Goal: Task Accomplishment & Management: Use online tool/utility

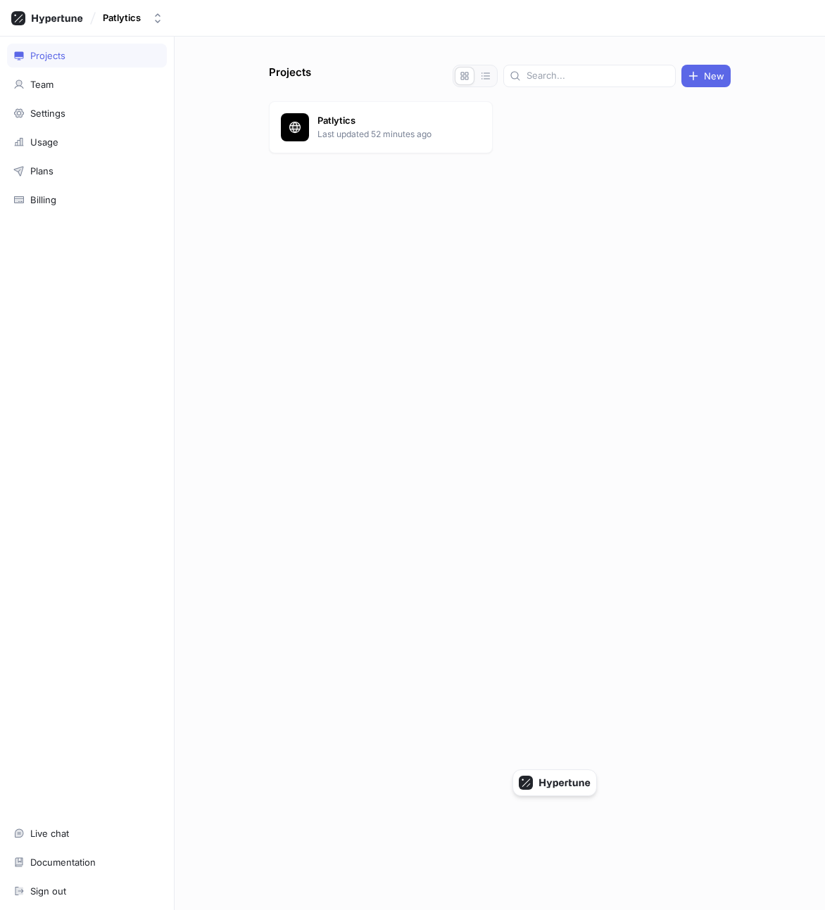
click at [128, 22] on div "Patlytics" at bounding box center [122, 18] width 38 height 12
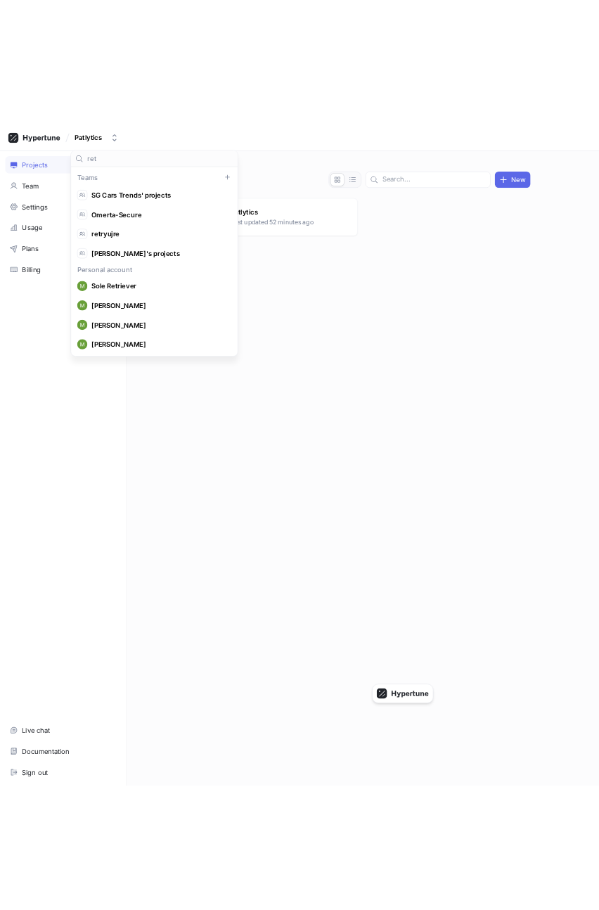
scroll to position [106, 0]
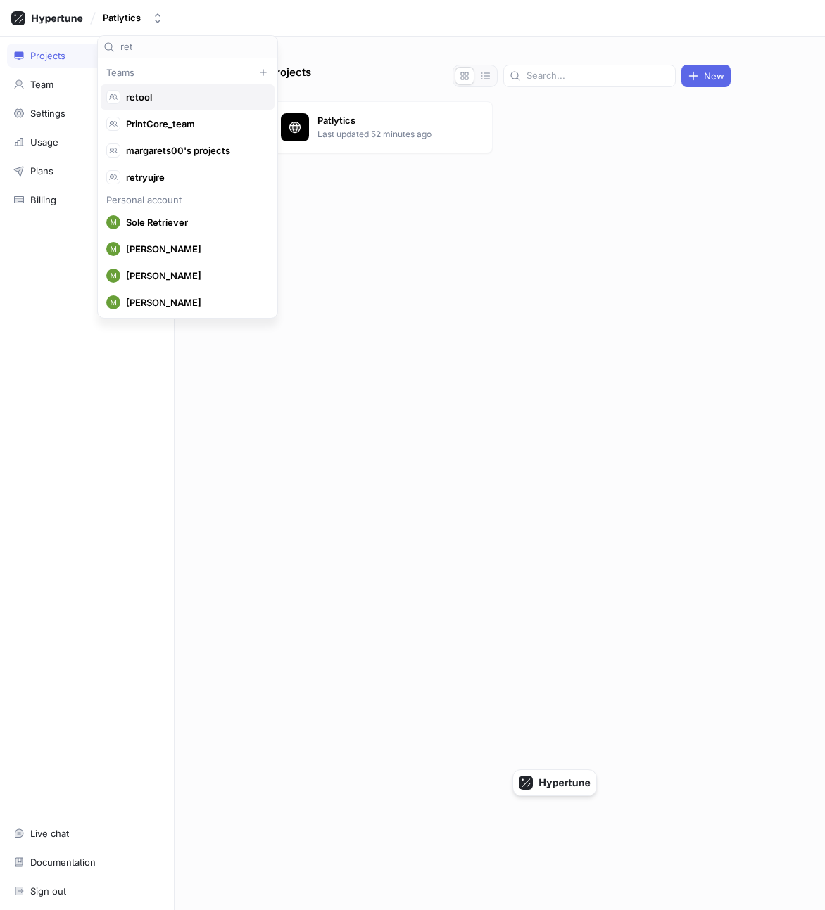
type input "ret"
click at [177, 95] on span "retool" at bounding box center [194, 97] width 136 height 12
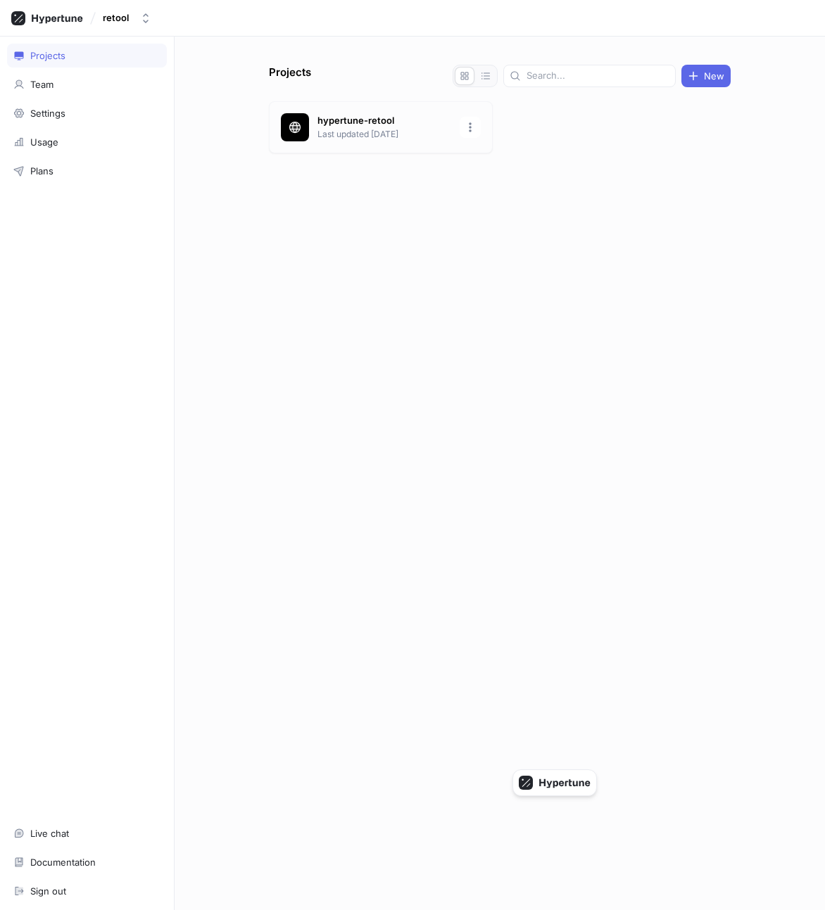
click at [384, 141] on div "hypertune-retool Last updated [DATE]" at bounding box center [381, 127] width 224 height 52
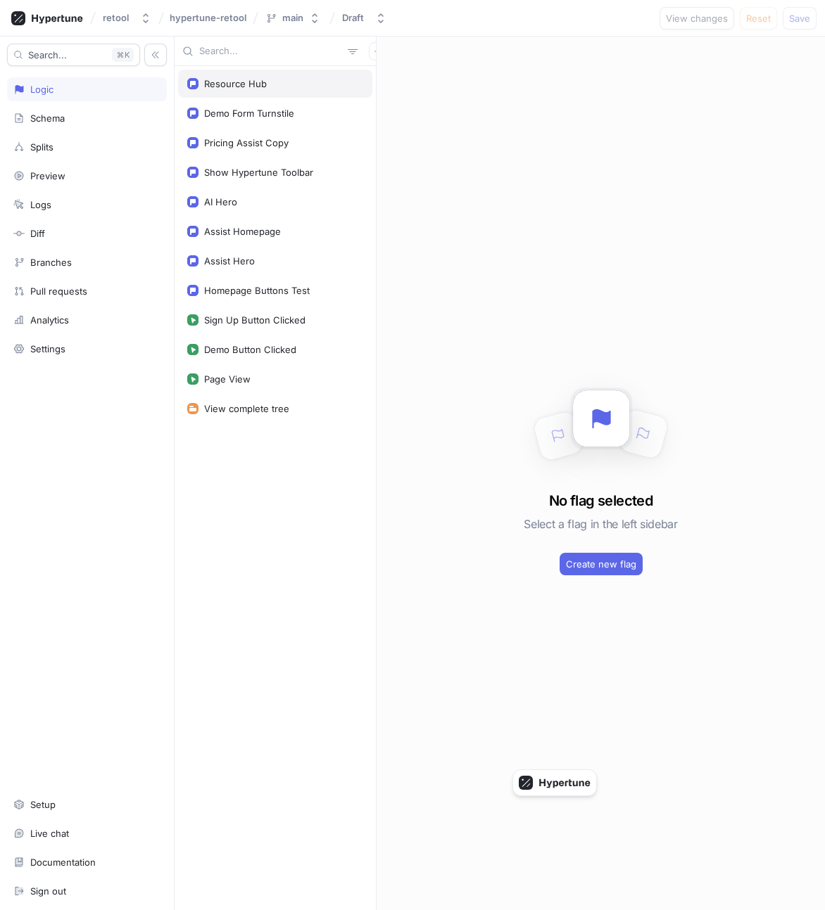
click at [219, 89] on div "Resource Hub" at bounding box center [275, 84] width 194 height 28
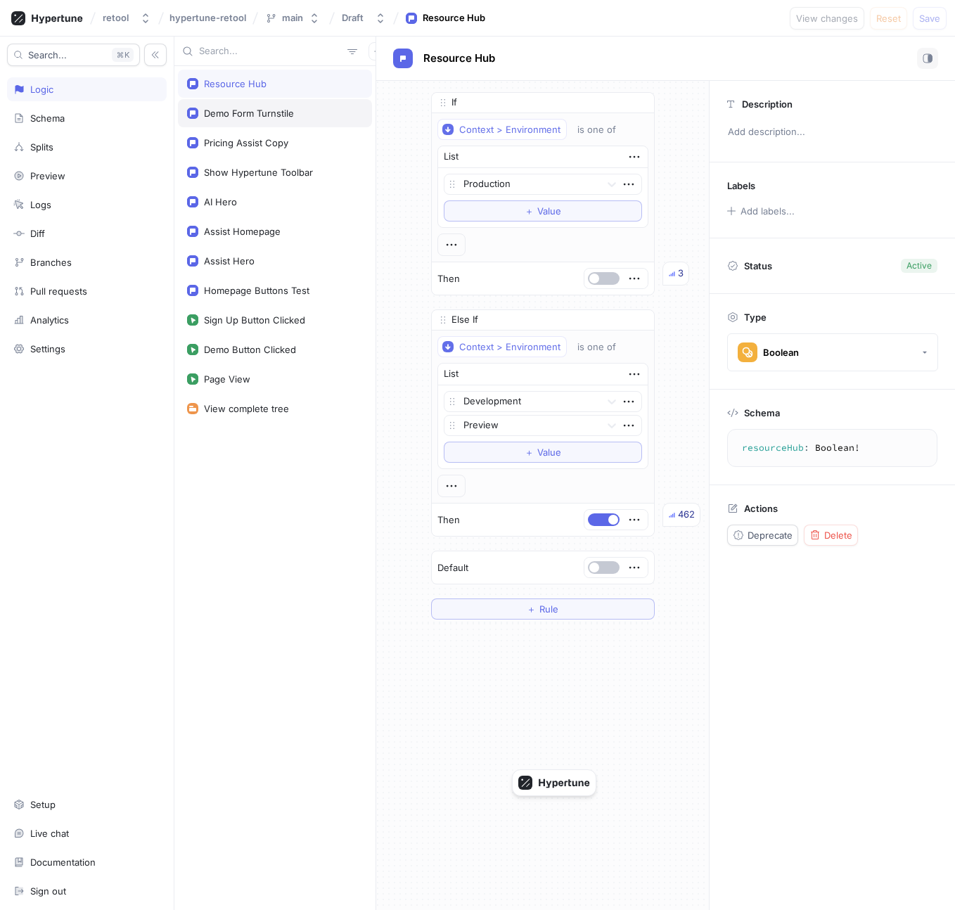
click at [258, 119] on div "Demo Form Turnstile" at bounding box center [275, 113] width 194 height 28
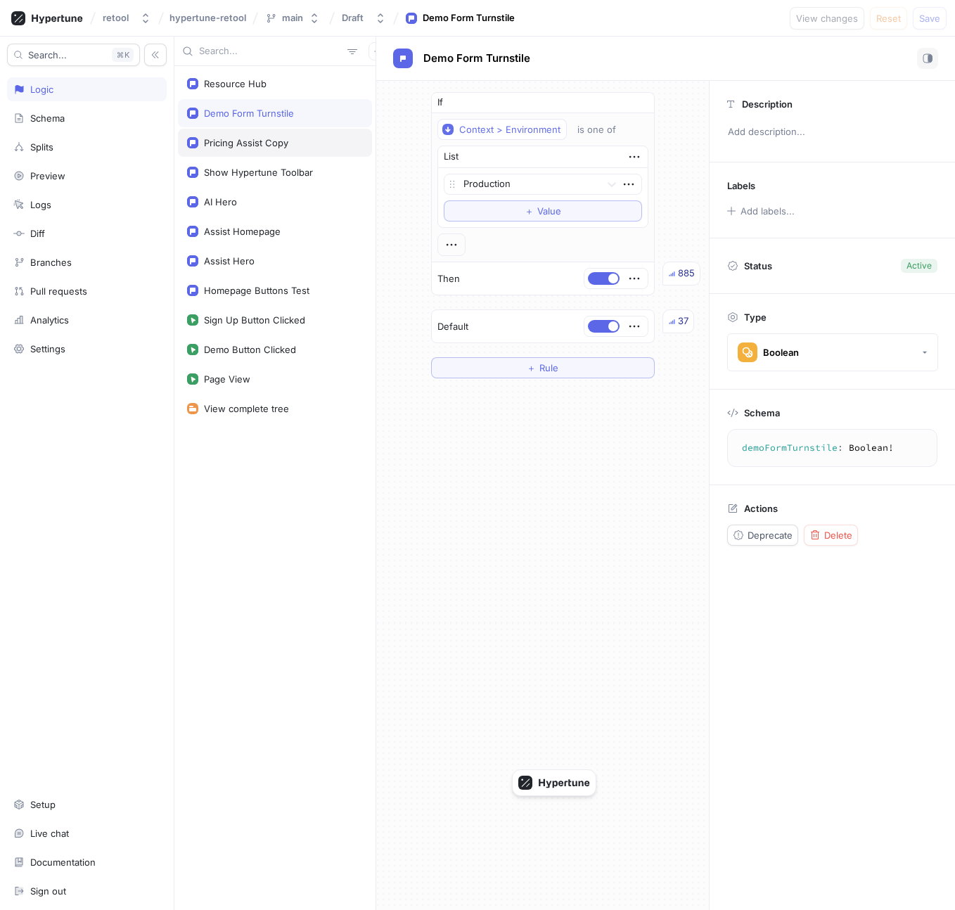
click at [257, 145] on div "Pricing Assist Copy" at bounding box center [246, 142] width 84 height 11
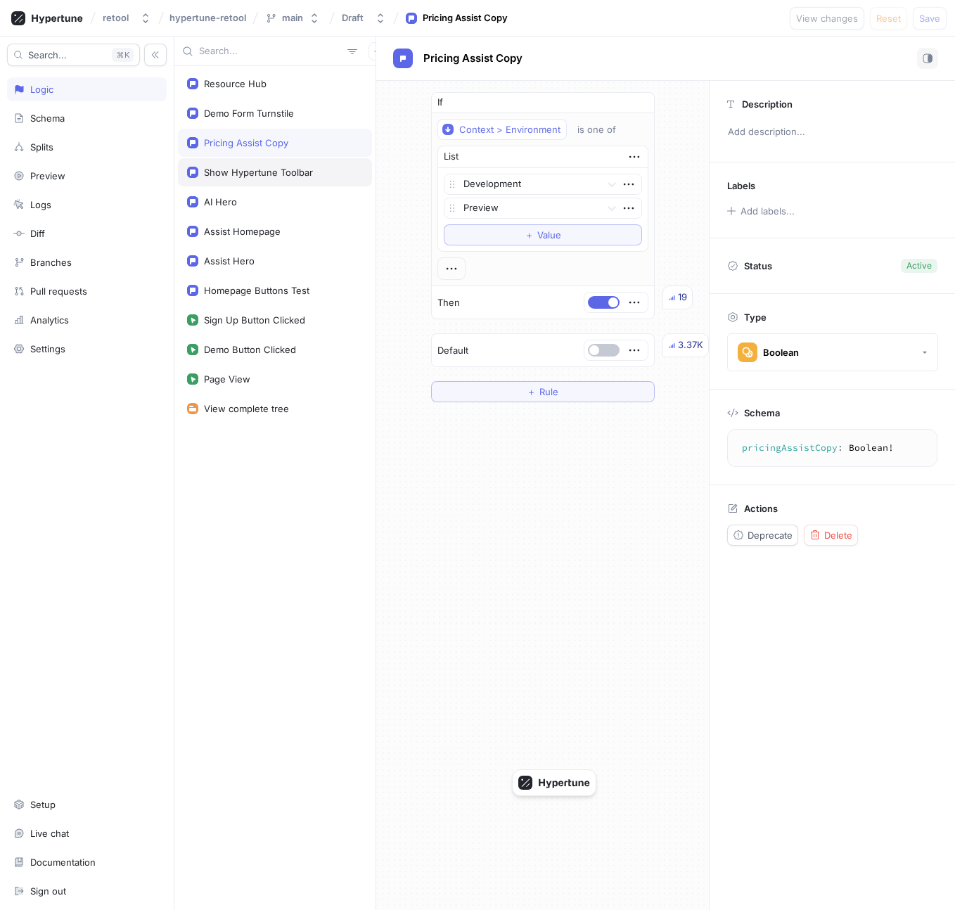
click at [257, 171] on div "Show Hypertune Toolbar" at bounding box center [258, 172] width 109 height 11
click at [257, 190] on div "AI Hero" at bounding box center [275, 202] width 194 height 28
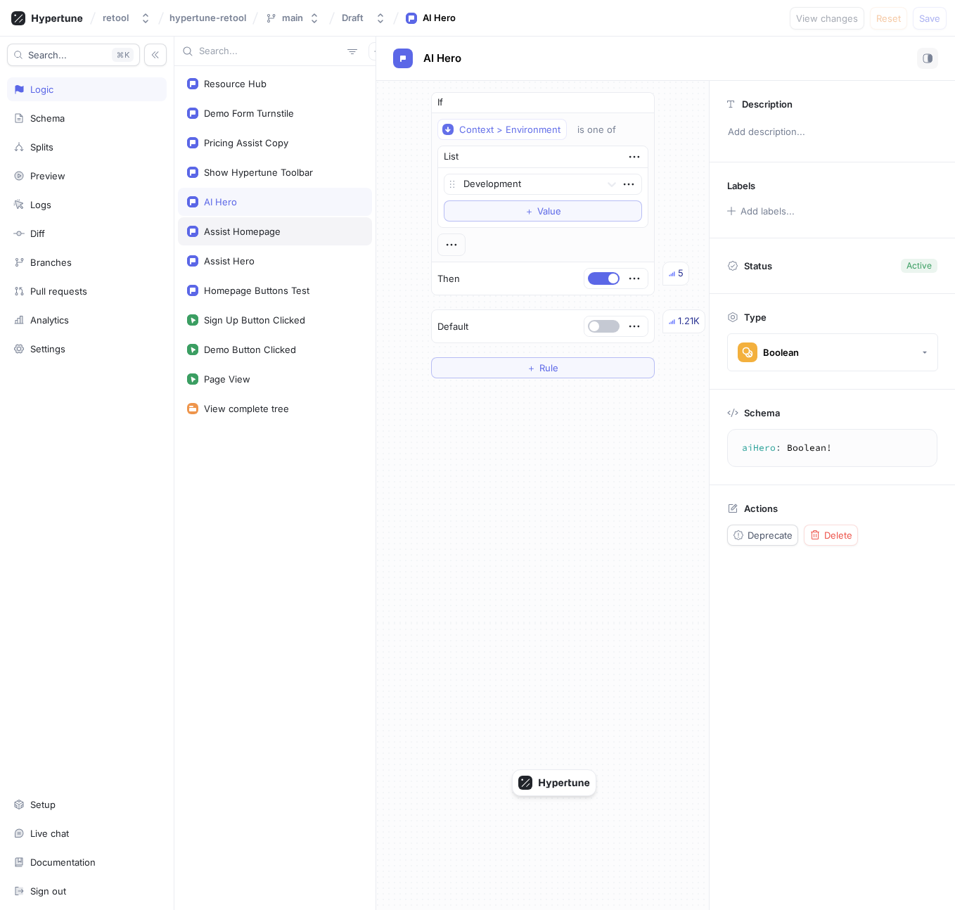
click at [257, 228] on div "Assist Homepage" at bounding box center [242, 231] width 77 height 11
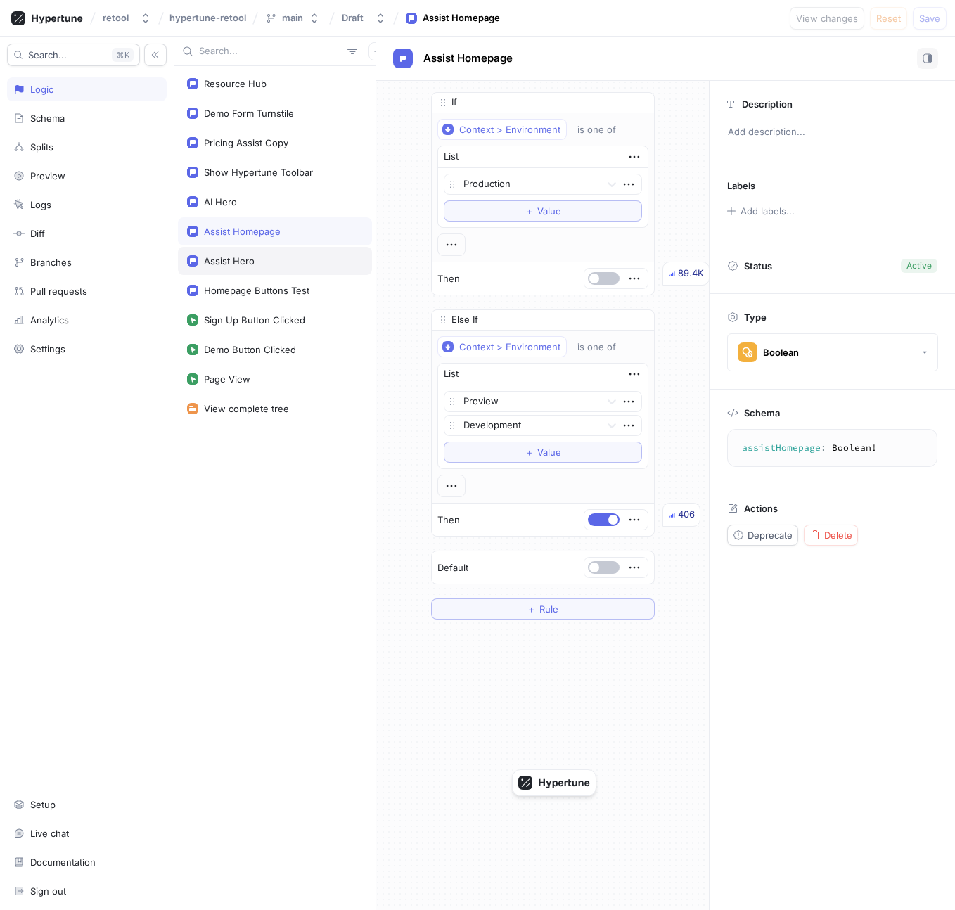
click at [257, 262] on div "Assist Hero" at bounding box center [275, 260] width 176 height 11
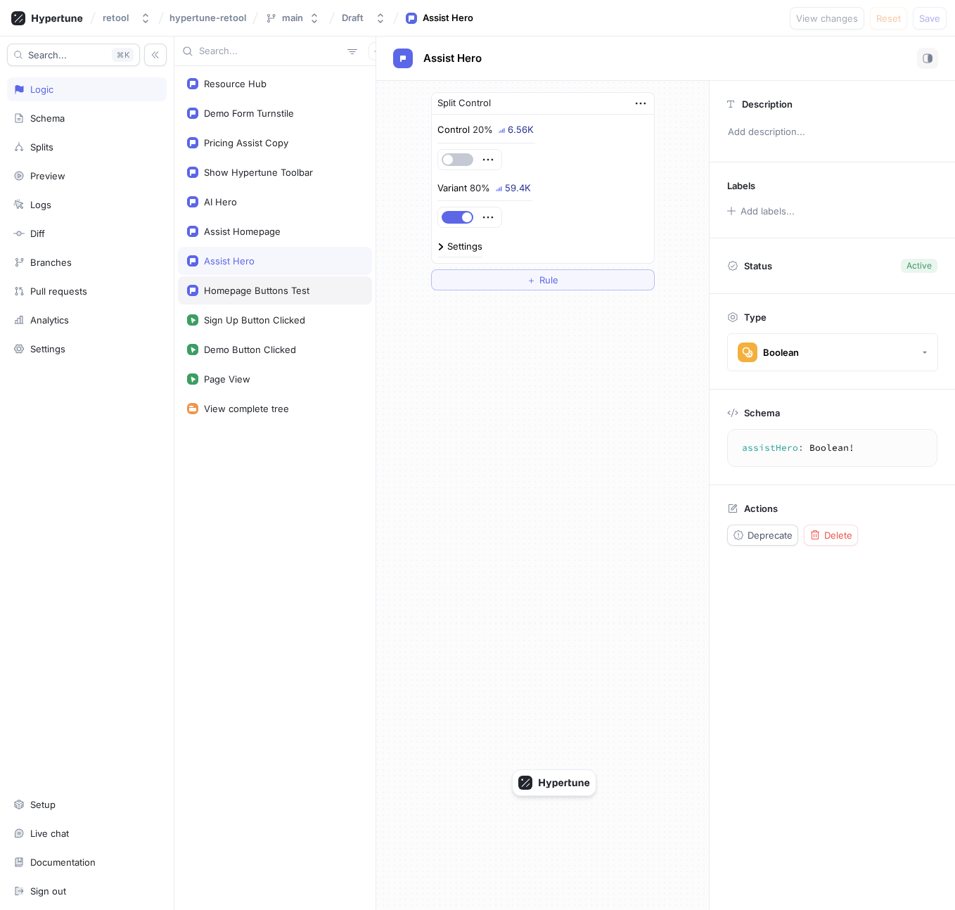
click at [258, 282] on div "Homepage Buttons Test" at bounding box center [275, 290] width 194 height 28
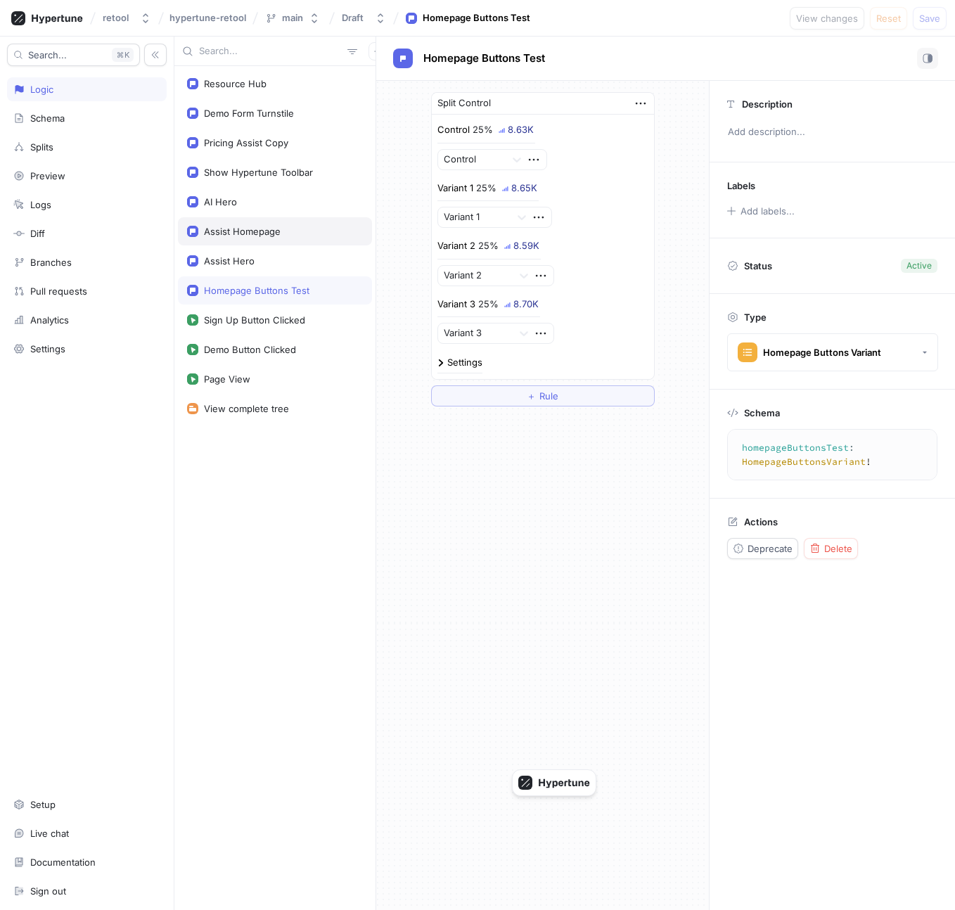
click at [260, 244] on div "Assist Homepage" at bounding box center [275, 231] width 194 height 28
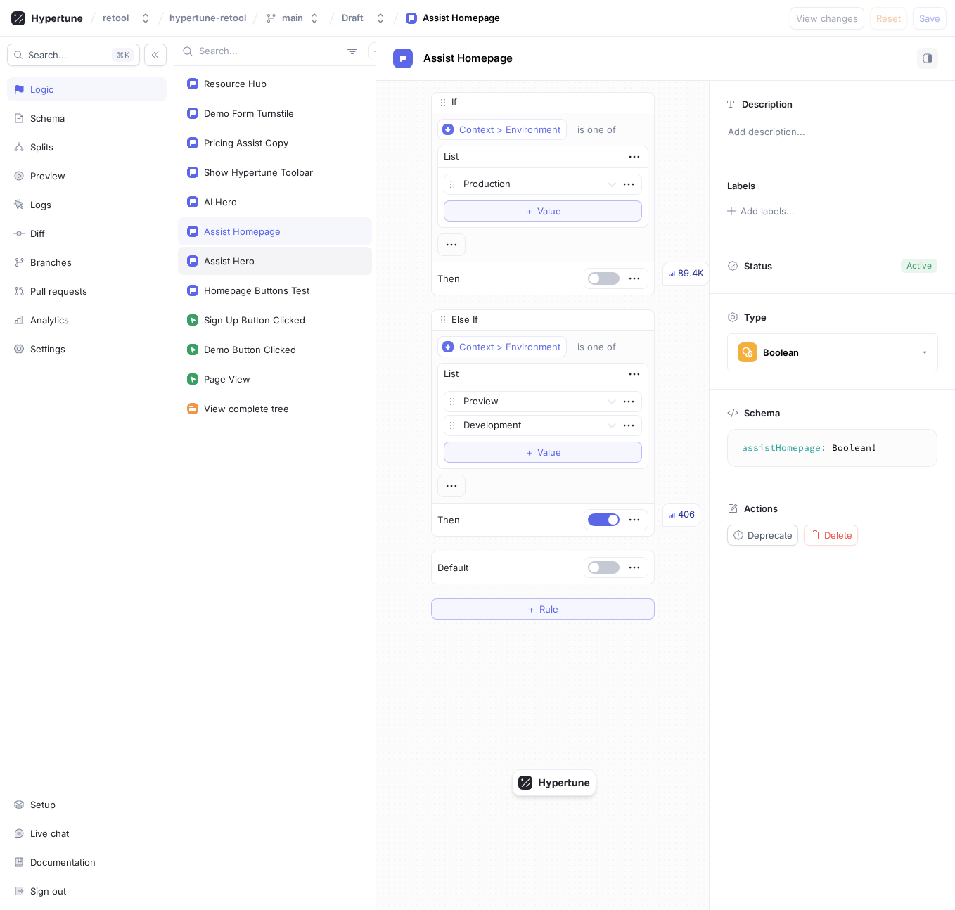
click at [263, 262] on div "Assist Hero" at bounding box center [275, 260] width 176 height 11
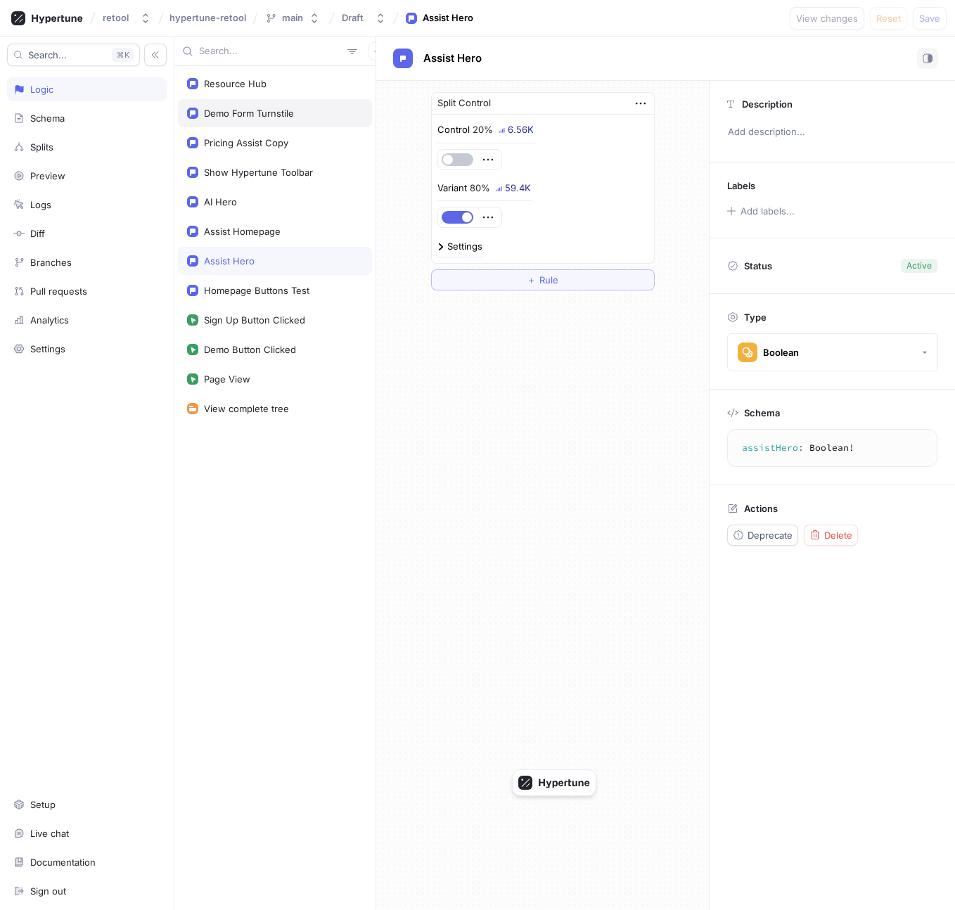
click at [253, 103] on div "Demo Form Turnstile" at bounding box center [275, 113] width 194 height 28
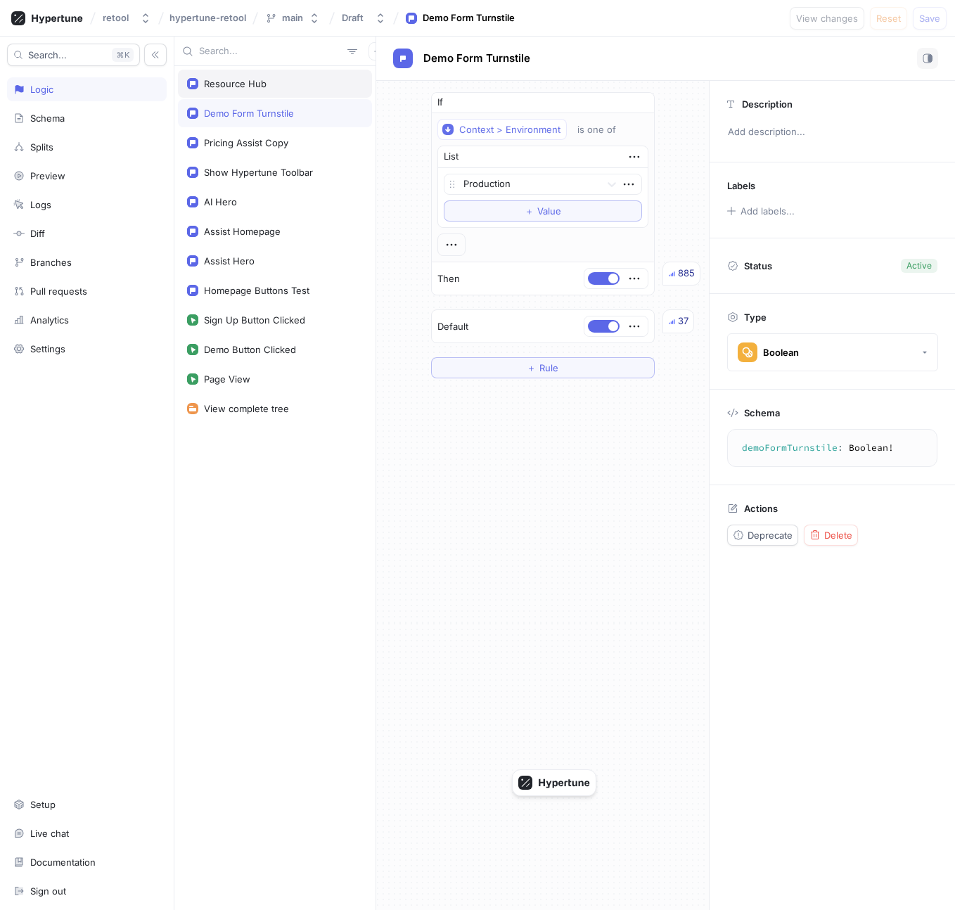
click at [238, 80] on div "Resource Hub" at bounding box center [235, 83] width 63 height 11
type textarea "resourceHub: Boolean!"
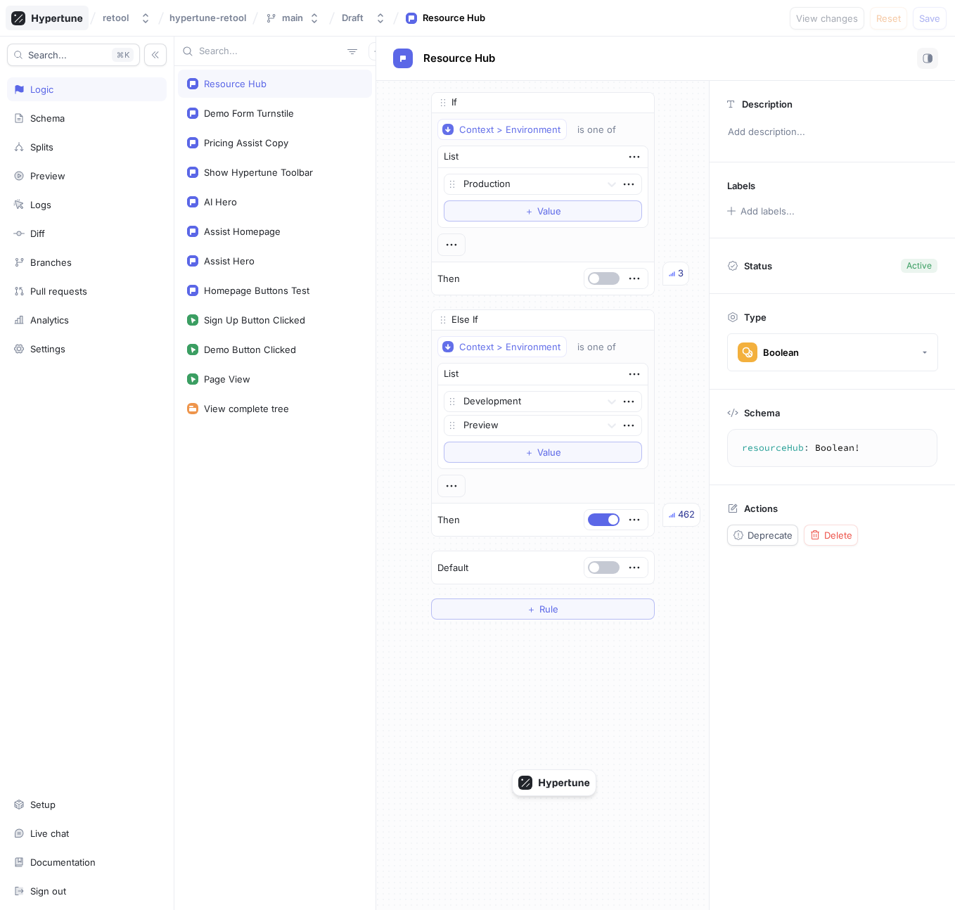
click at [50, 20] on icon at bounding box center [47, 18] width 72 height 14
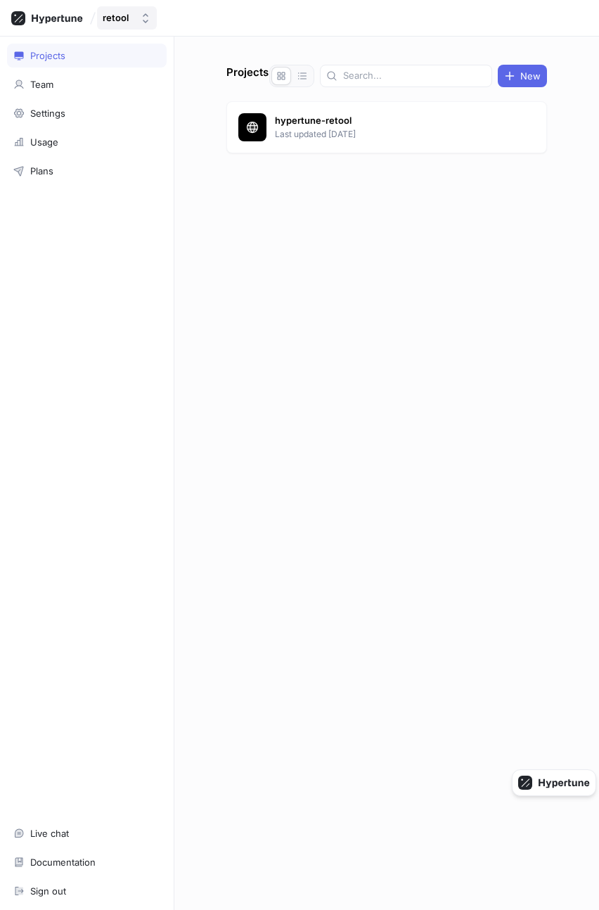
click at [130, 21] on div "retool" at bounding box center [119, 18] width 32 height 12
type input "circle"
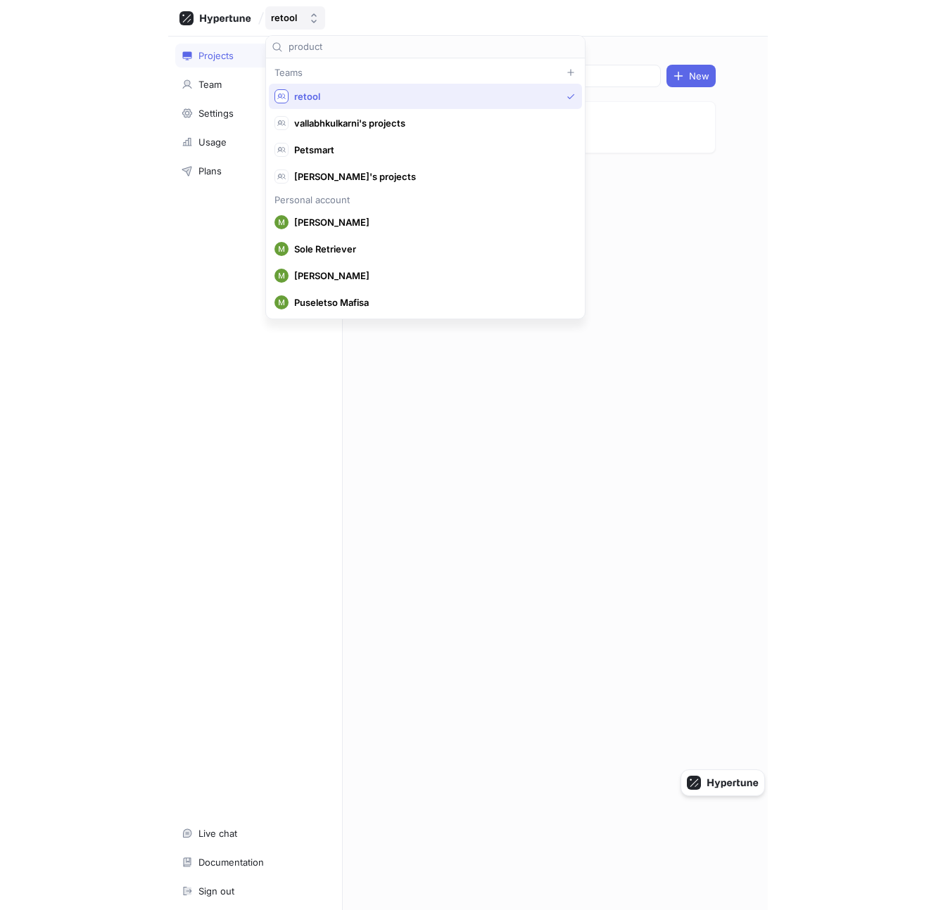
scroll to position [26, 0]
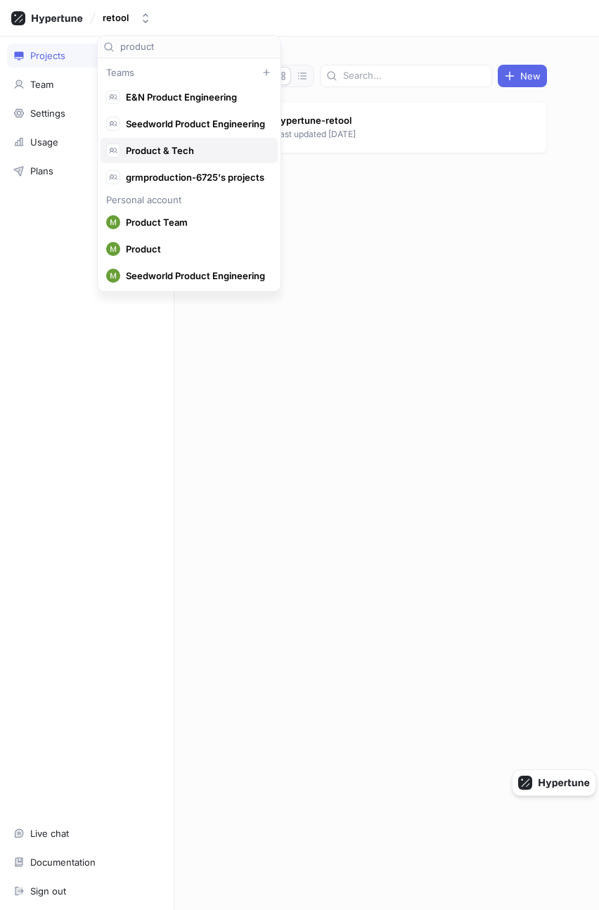
type input "product"
click at [193, 151] on span "Product & Tech" at bounding box center [195, 151] width 139 height 12
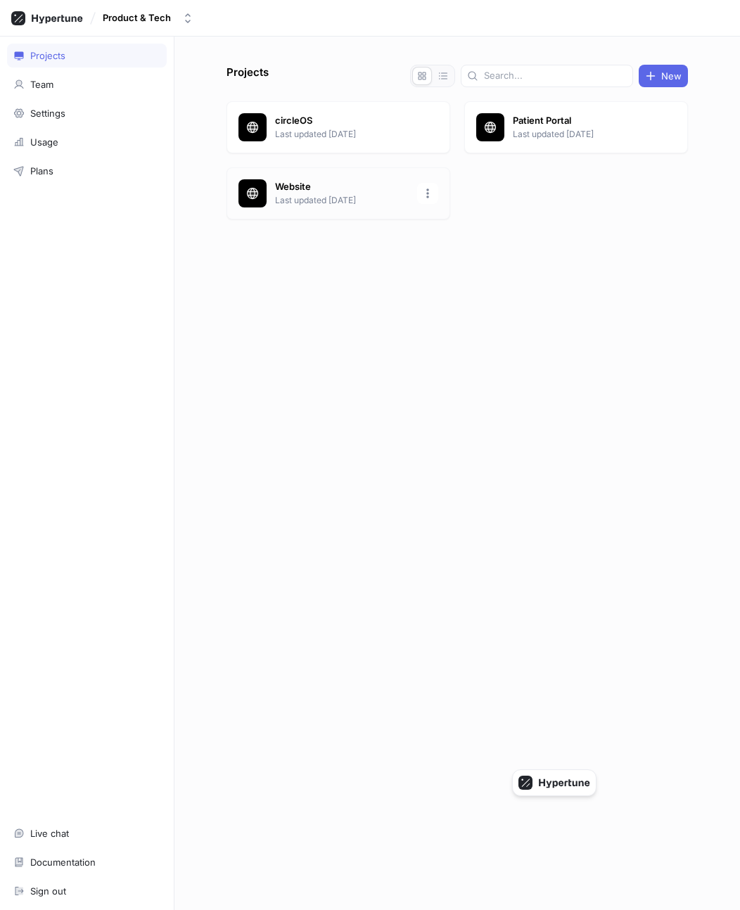
click at [355, 205] on p "Last updated 1 day ago" at bounding box center [342, 200] width 134 height 13
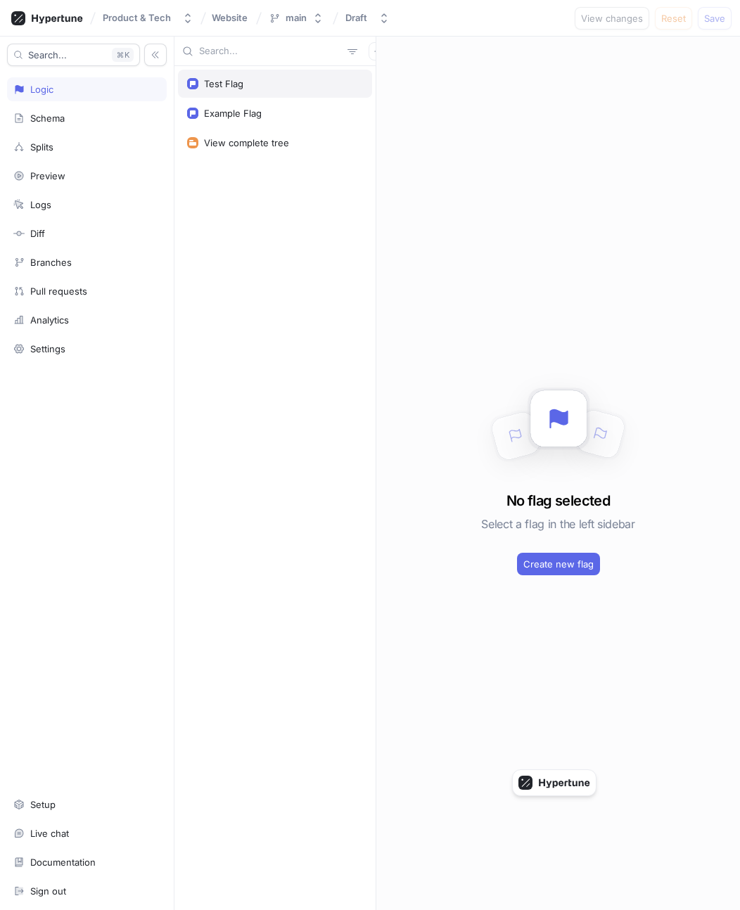
click at [280, 90] on div "Test Flag" at bounding box center [275, 84] width 194 height 28
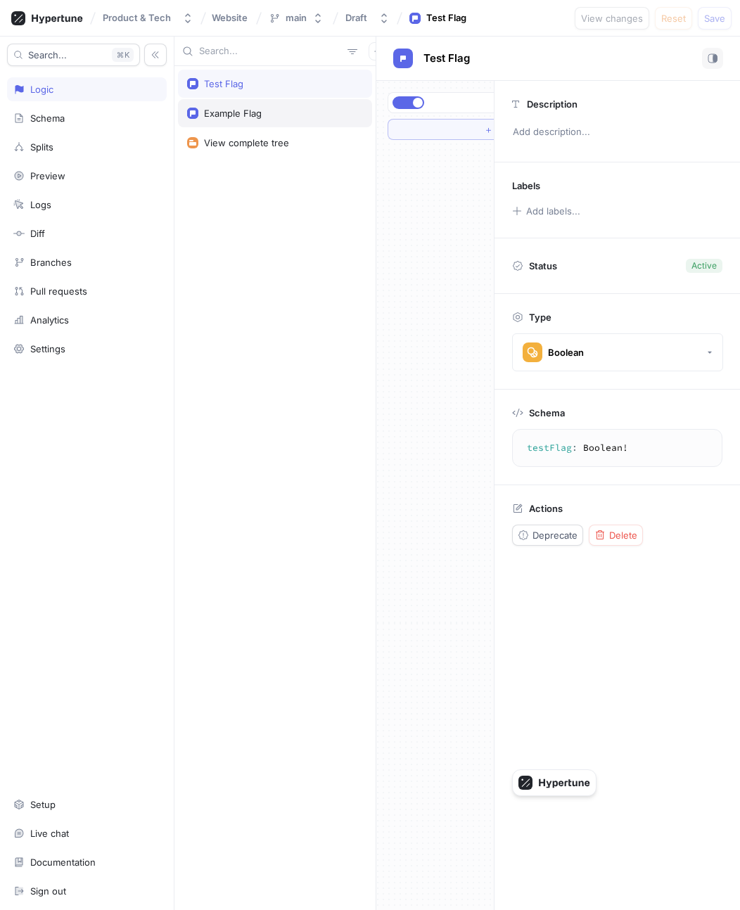
click at [283, 115] on div "Example Flag" at bounding box center [275, 113] width 176 height 11
type textarea "exampleFlag: Boolean!"
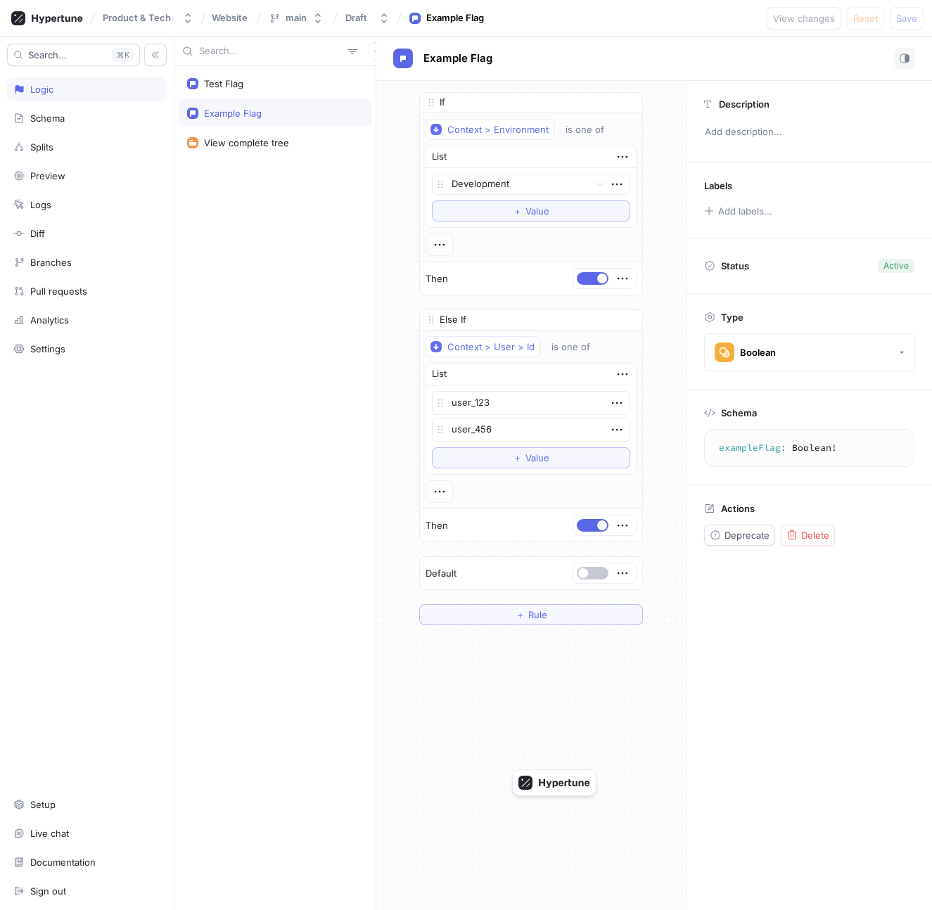
type textarea "x"
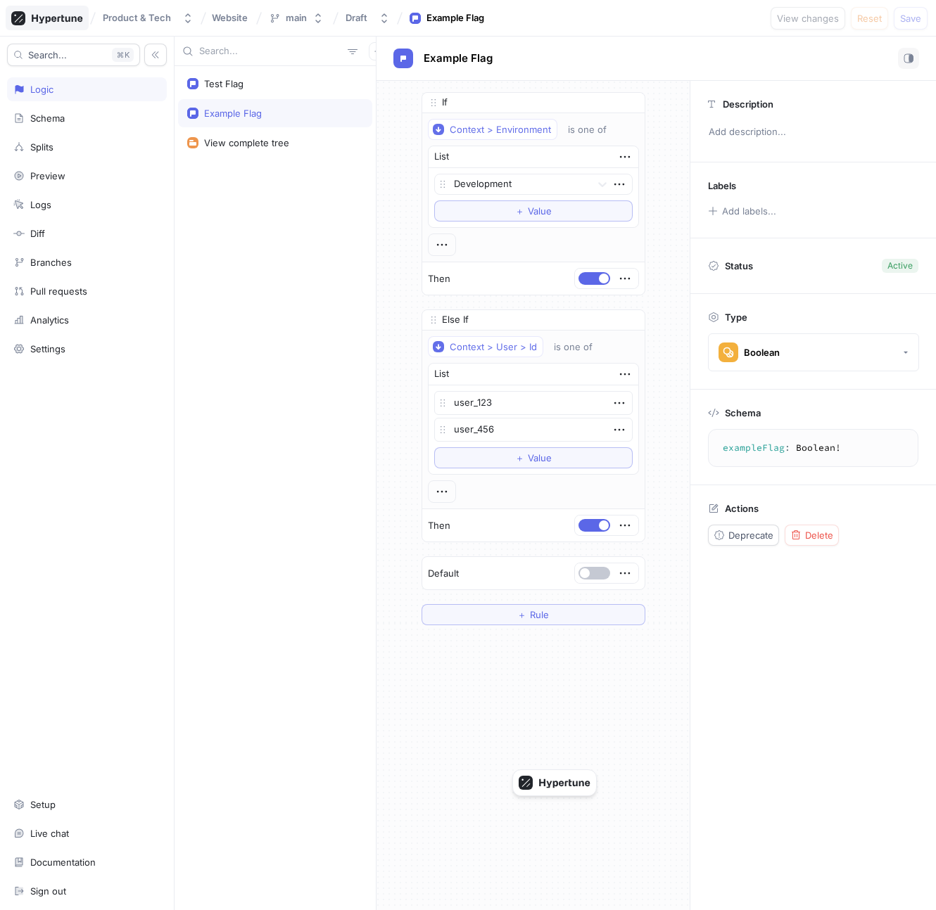
click at [59, 23] on icon at bounding box center [47, 18] width 72 height 14
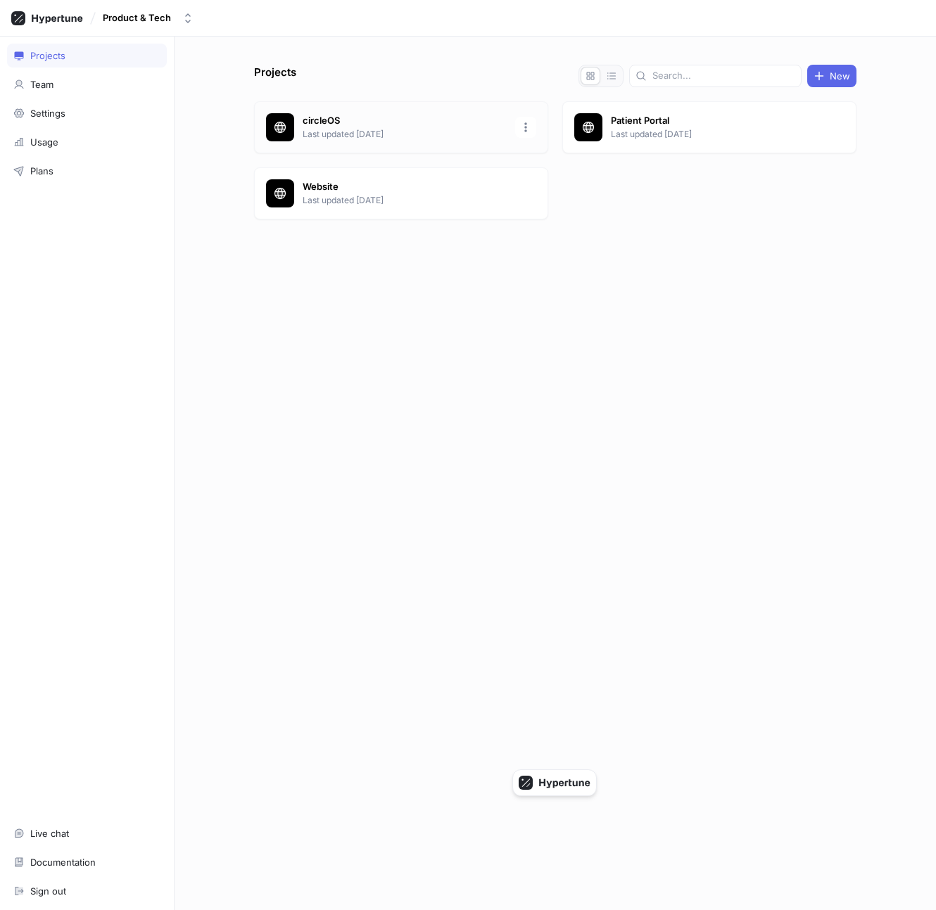
click at [323, 120] on p "circleOS" at bounding box center [405, 121] width 204 height 14
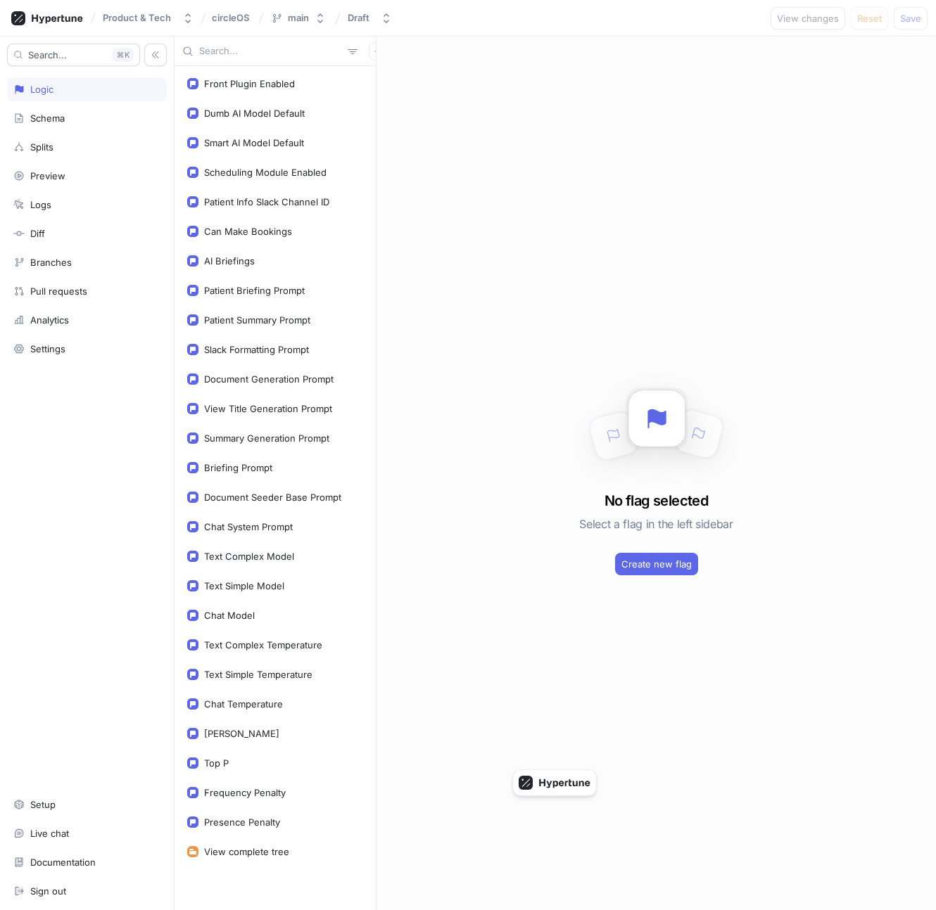
click at [300, 187] on div "Front Plugin Enabled Dumb AI Model Default Smart AI Model Default Scheduling Mo…" at bounding box center [274, 488] width 201 height 844
click at [298, 241] on div "Can Make Bookings" at bounding box center [275, 231] width 194 height 28
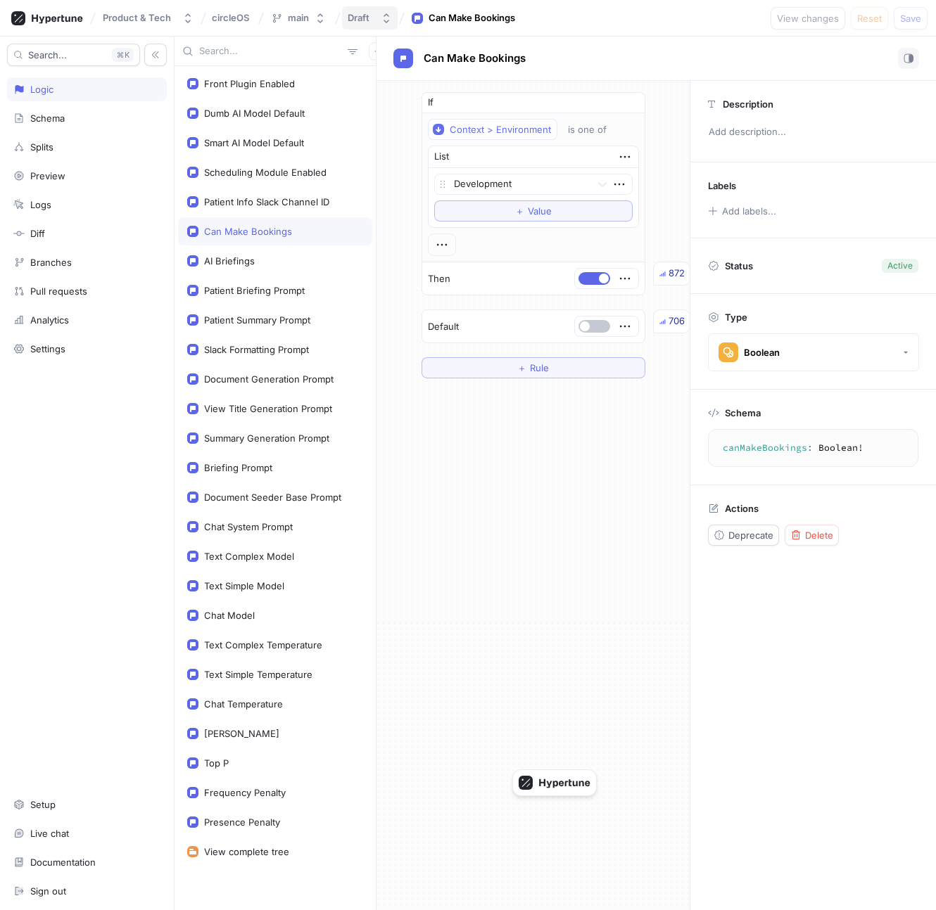
click at [369, 25] on button "Draft" at bounding box center [370, 17] width 56 height 23
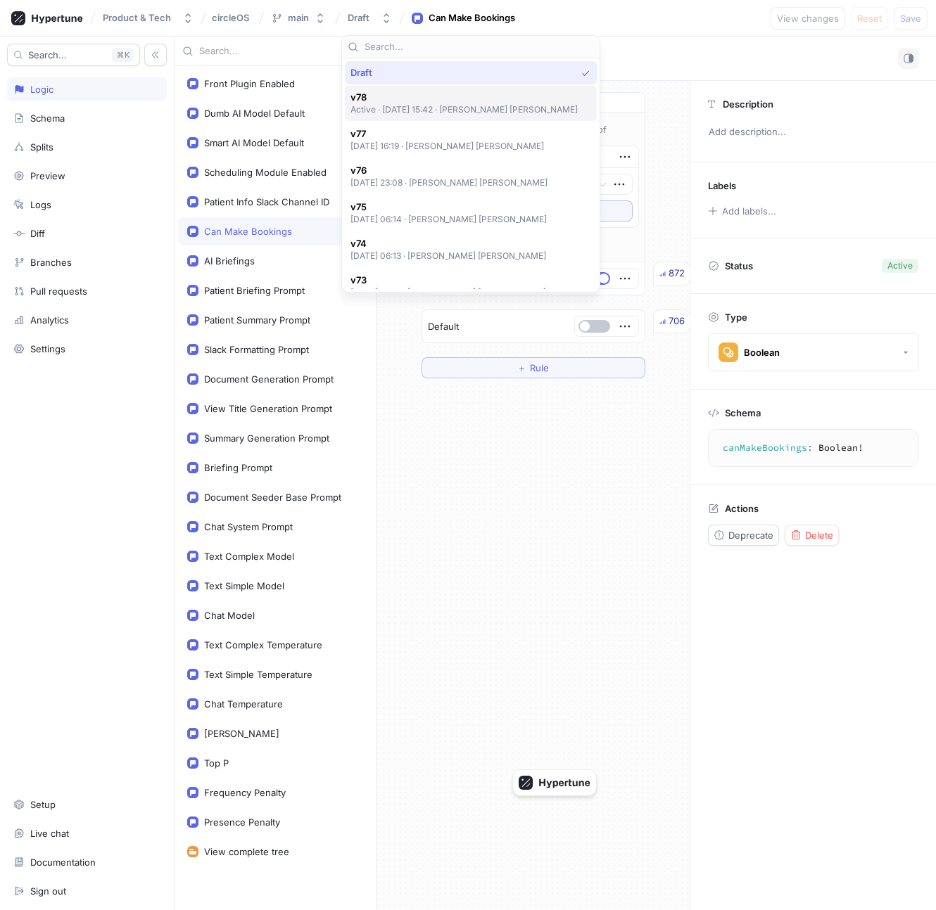
click at [384, 100] on span "v78" at bounding box center [464, 97] width 228 height 12
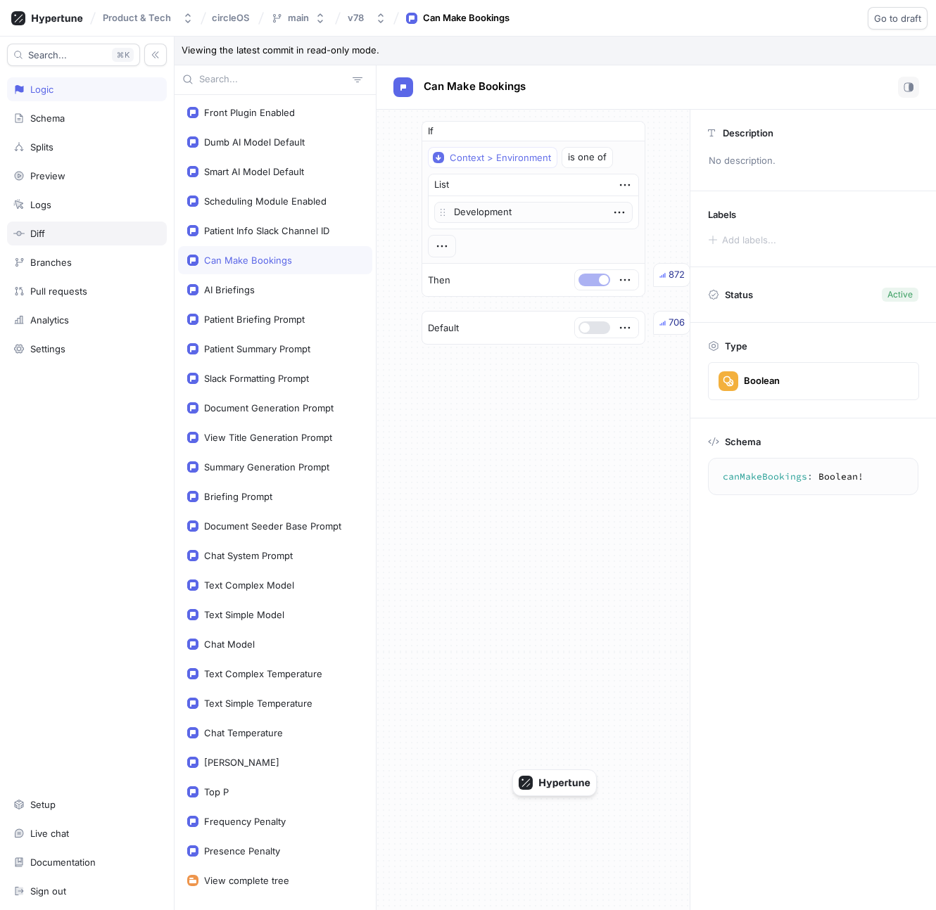
click at [34, 242] on div "Diff" at bounding box center [87, 234] width 160 height 24
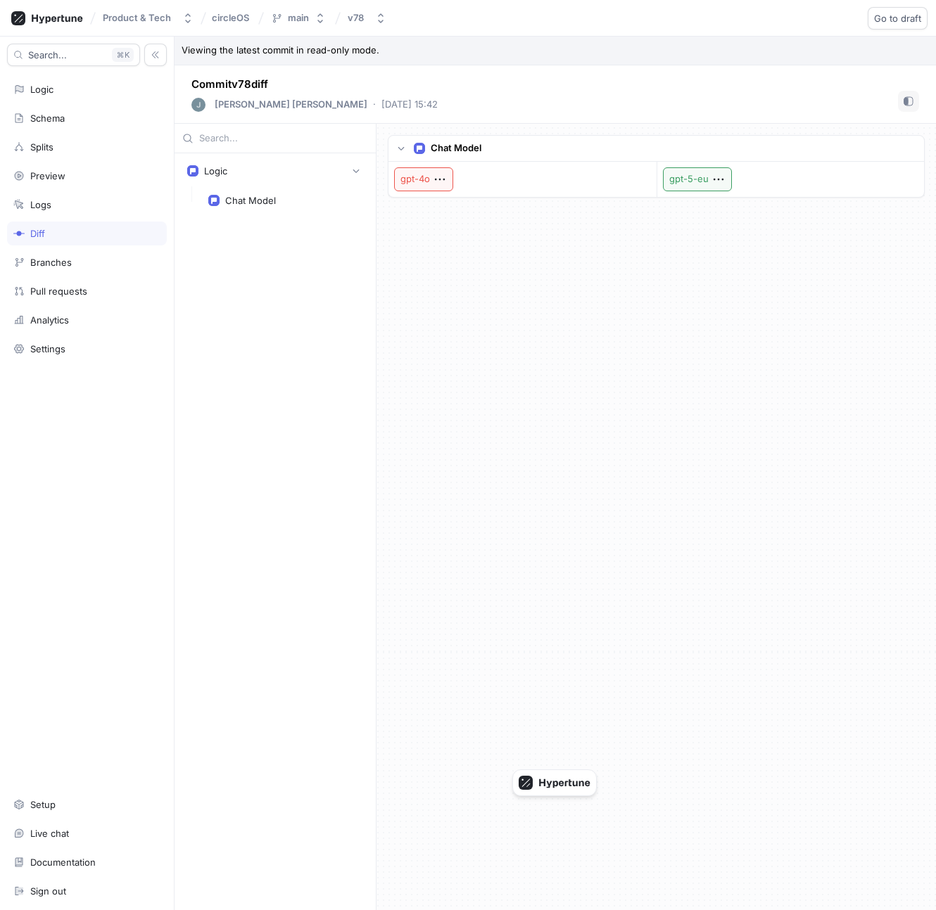
click at [410, 179] on p "gpt-4o" at bounding box center [423, 179] width 59 height 24
click at [418, 179] on p "gpt-4o" at bounding box center [423, 179] width 59 height 24
click at [68, 84] on div "Logic" at bounding box center [86, 89] width 147 height 11
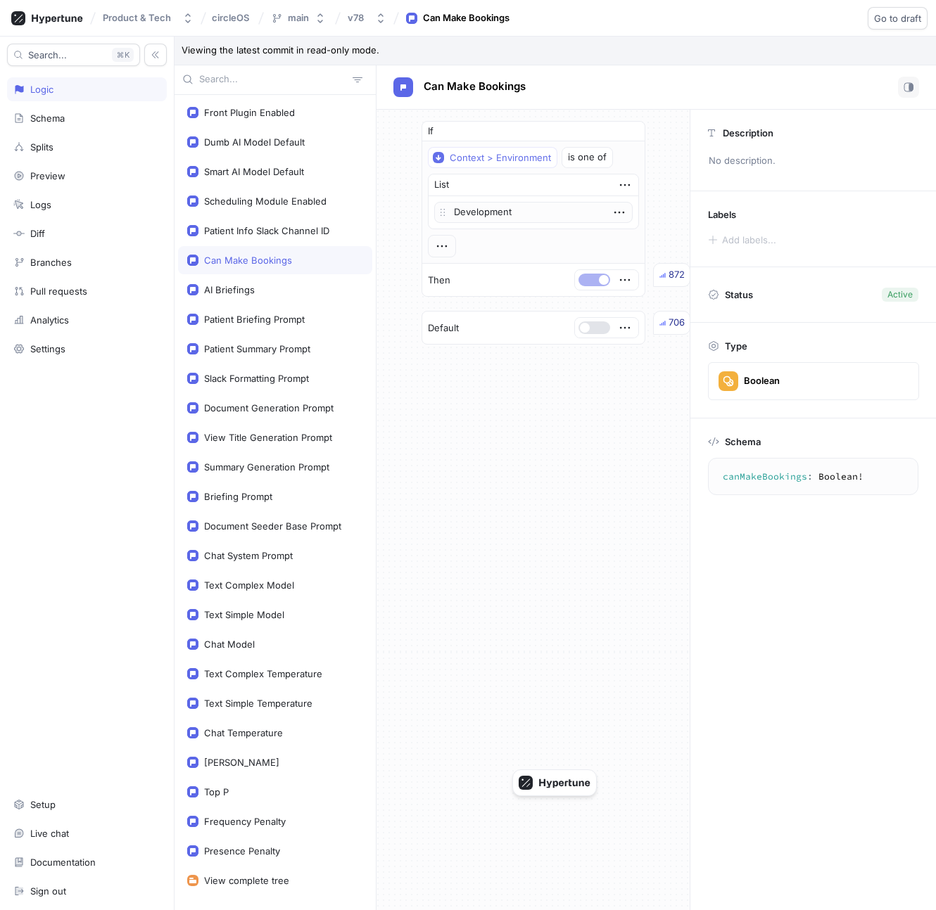
click at [242, 72] on input "text" at bounding box center [273, 79] width 148 height 14
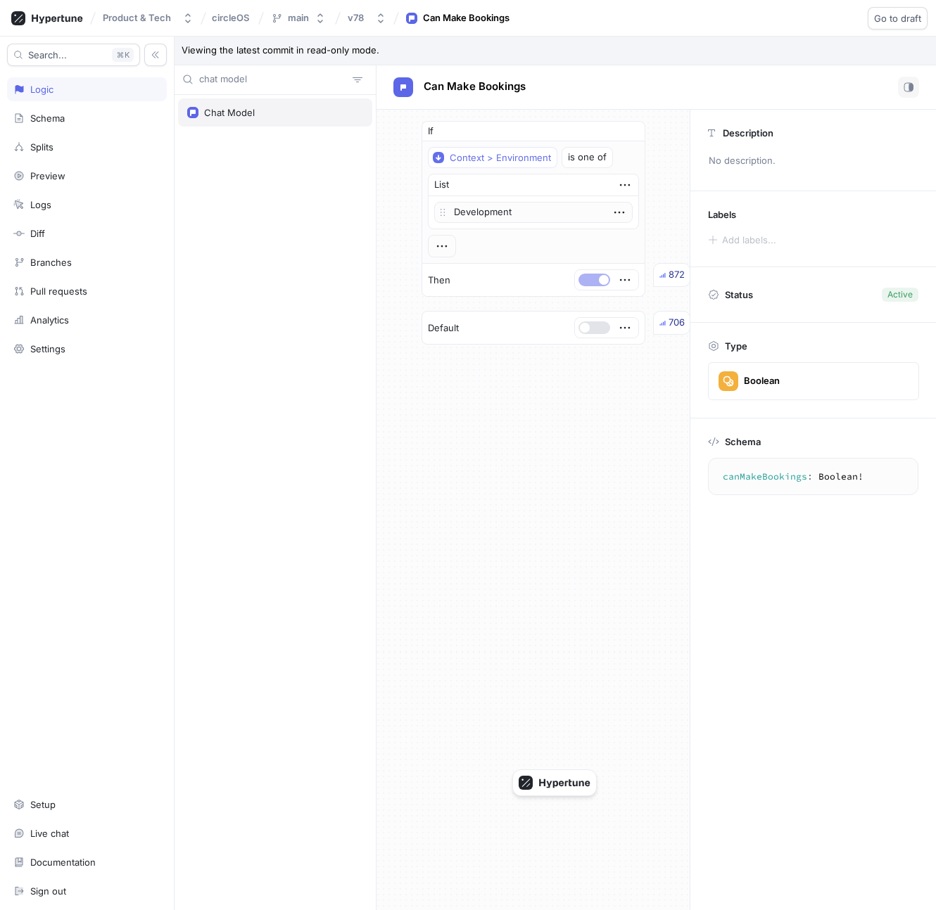
type input "chat model"
click at [255, 125] on div "Chat Model" at bounding box center [275, 112] width 194 height 28
type textarea "chatModel: String!"
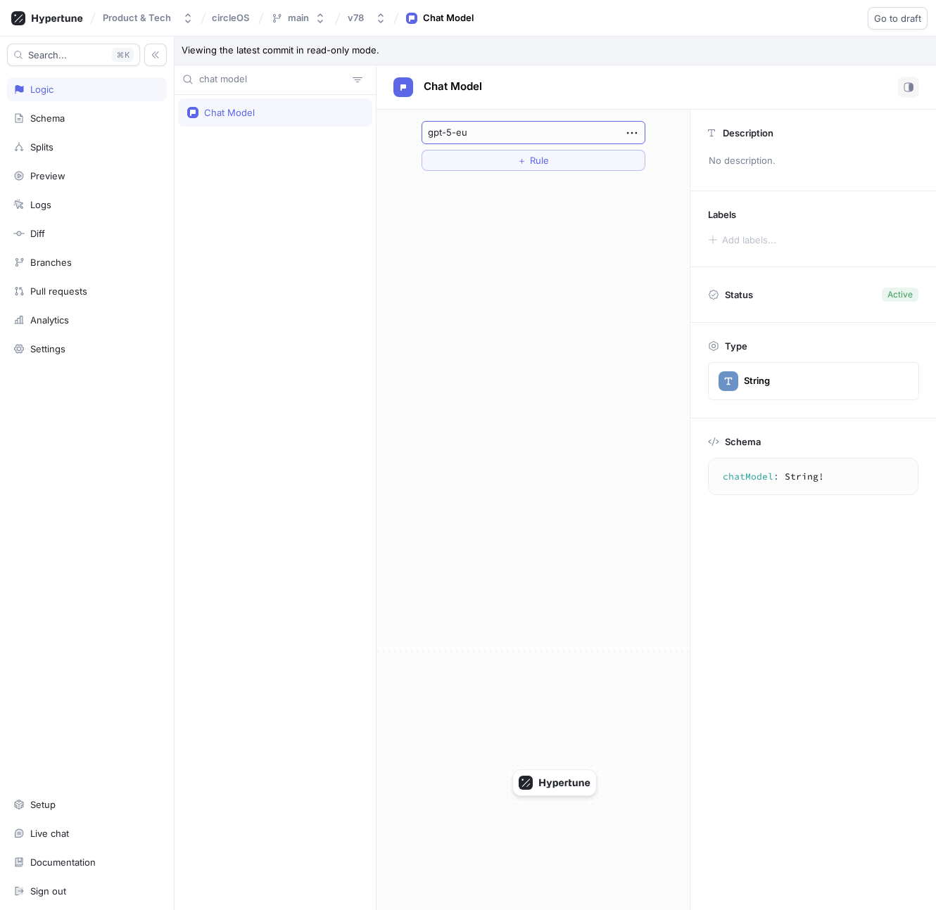
click at [487, 134] on p "gpt-5-eu" at bounding box center [533, 133] width 224 height 24
click at [469, 132] on p "gpt-5-eu" at bounding box center [533, 133] width 224 height 24
click at [599, 19] on span "Go to draft" at bounding box center [897, 18] width 47 height 8
type textarea "x"
